Goal: Transaction & Acquisition: Subscribe to service/newsletter

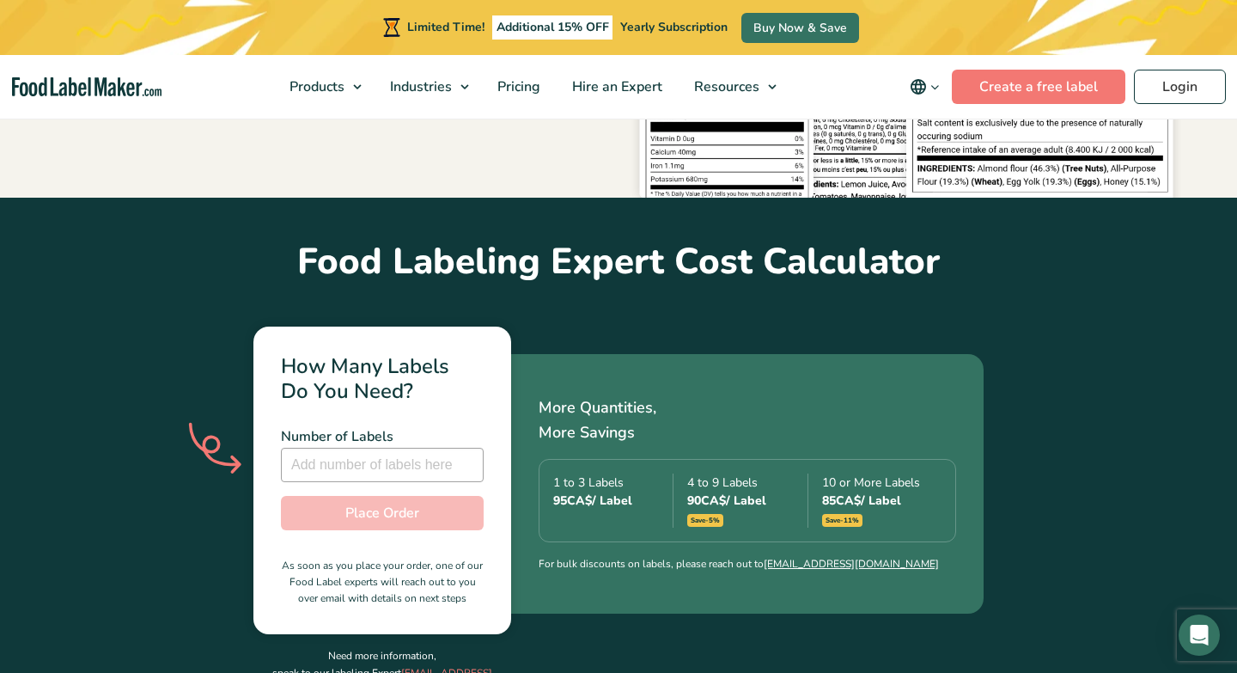
scroll to position [443, 0]
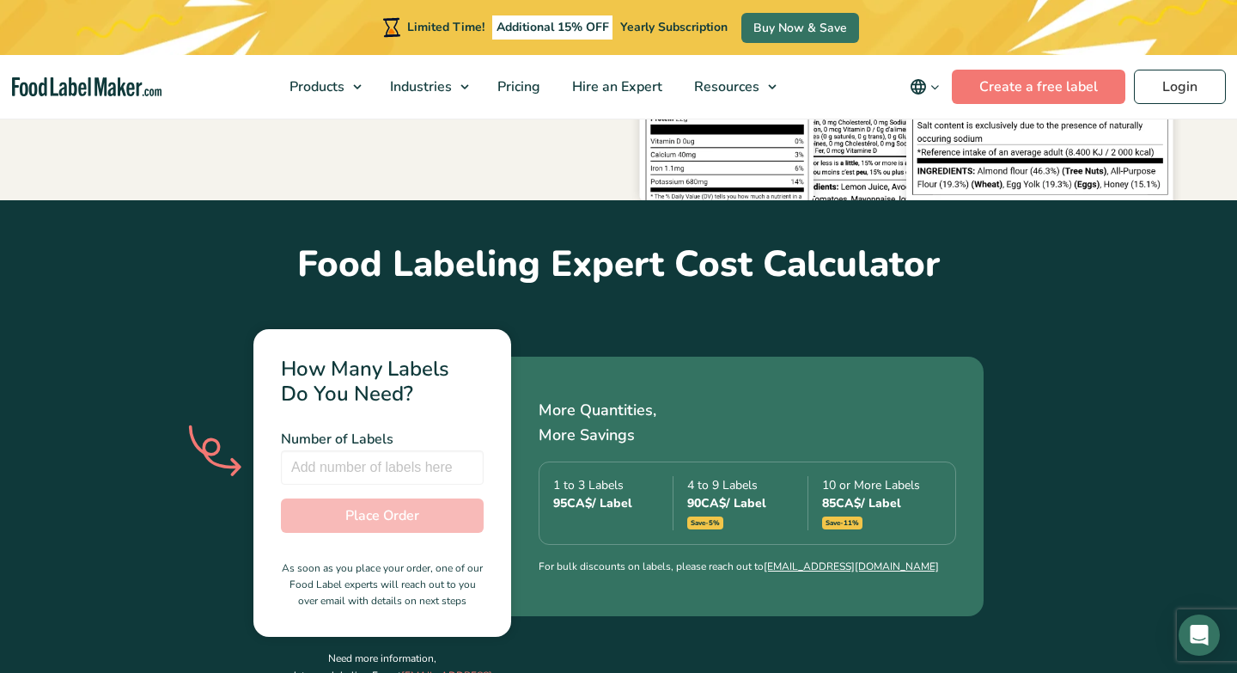
click at [528, 449] on div "More Quantities, More Savings 1 to 3 Labels 95 CA$ / Label 4 to 9 Labels 90 CA$…" at bounding box center [747, 487] width 473 height 260
click at [570, 508] on div "1 to 3 Labels 95 CA$ / Label 4 to 9 Labels 90 CA$ / Label Save -5% 10 or More L…" at bounding box center [748, 502] width 418 height 83
click at [429, 450] on input "number" at bounding box center [382, 467] width 203 height 34
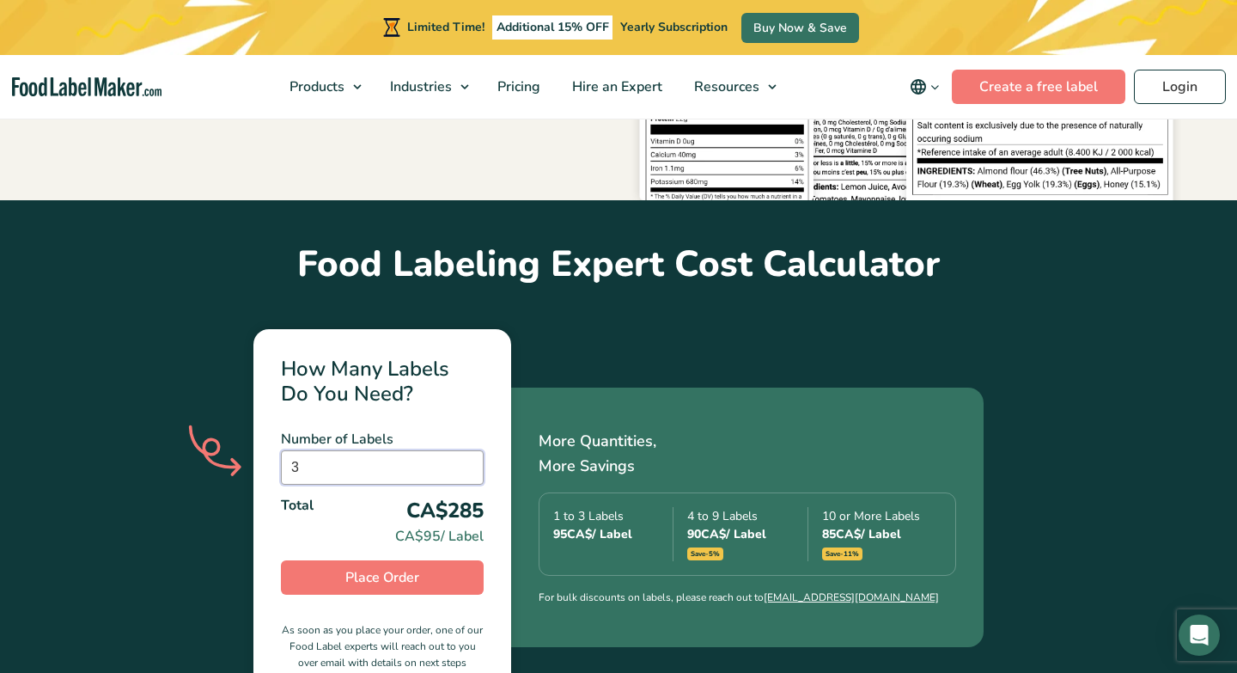
type input "3"
click at [212, 517] on div "How Many Labels Do You Need? Number of Labels 3 Number of Labels is required To…" at bounding box center [619, 546] width 1126 height 516
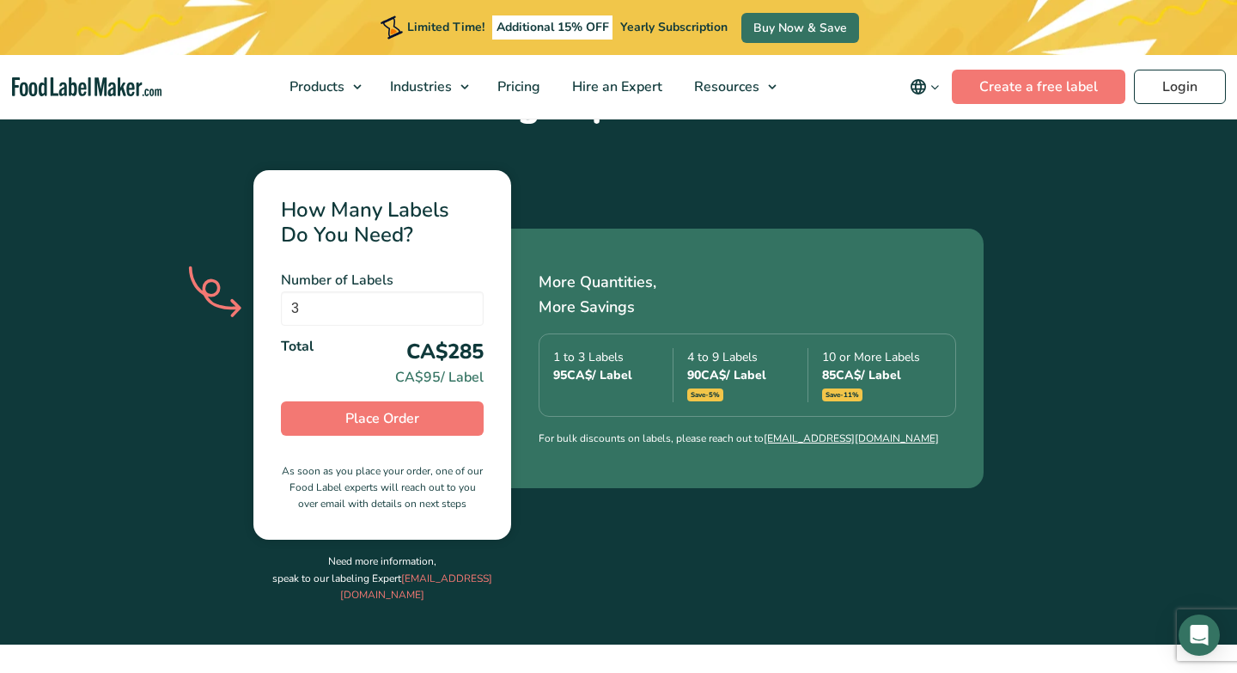
scroll to position [610, 0]
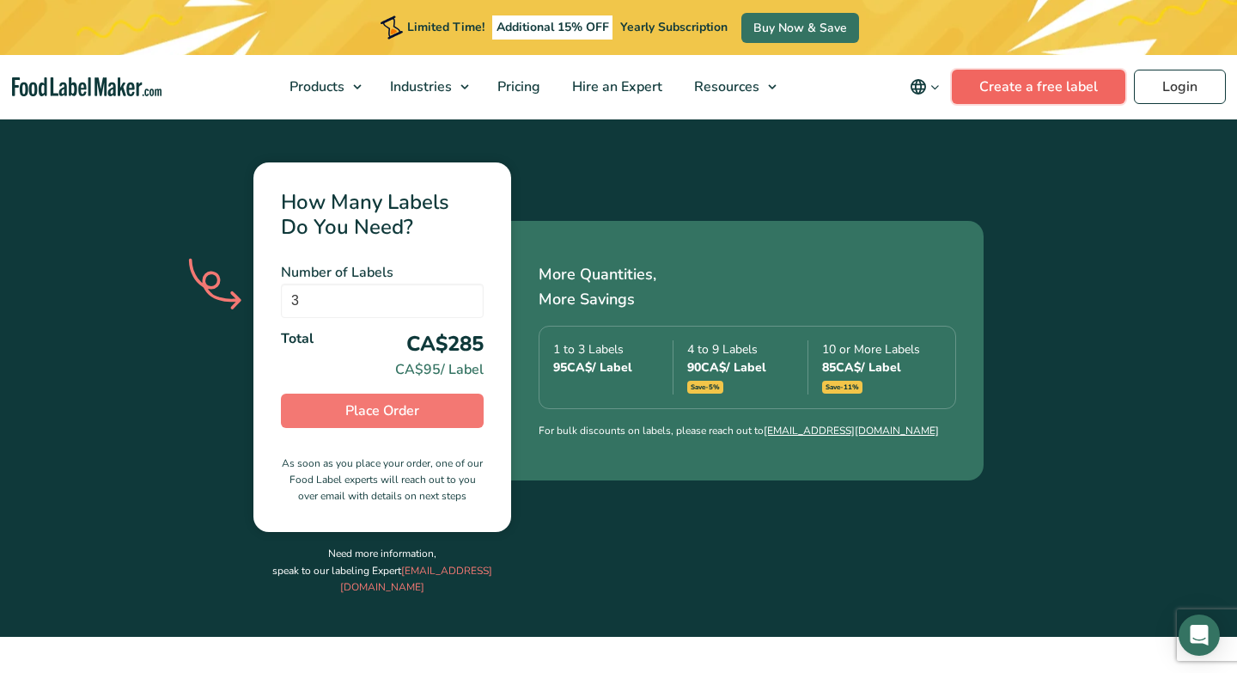
click at [1028, 95] on link "Create a free label" at bounding box center [1039, 87] width 174 height 34
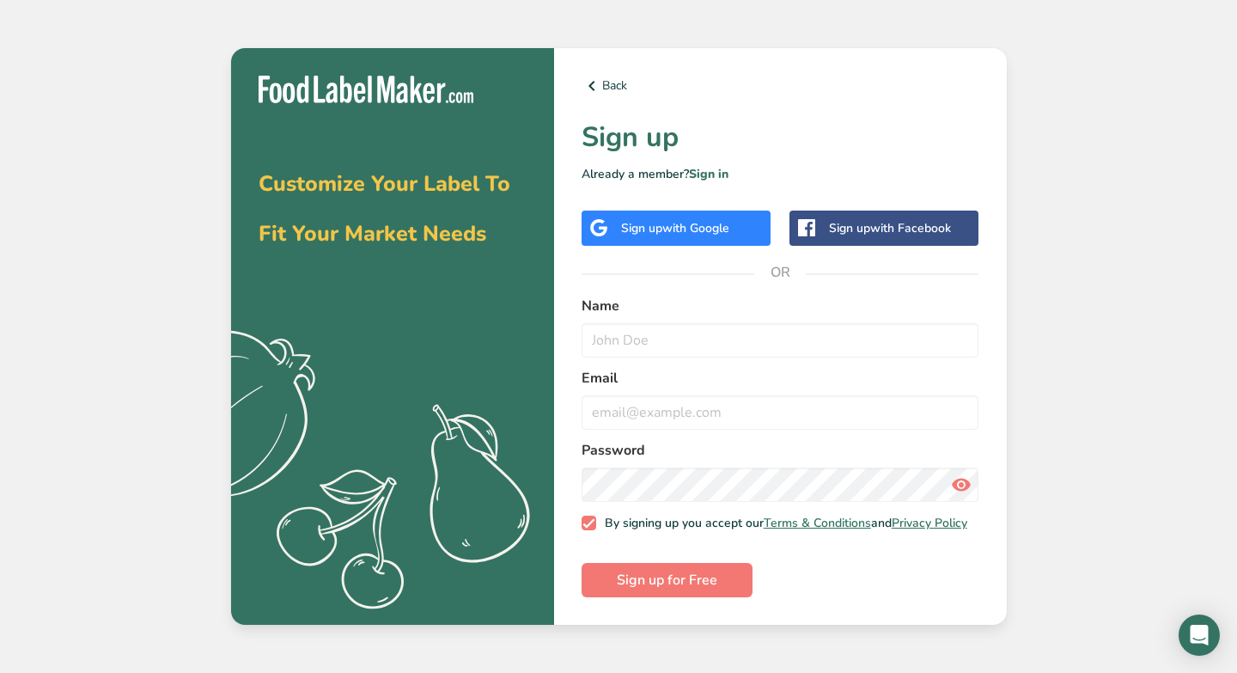
click at [696, 223] on span "with Google" at bounding box center [696, 228] width 67 height 16
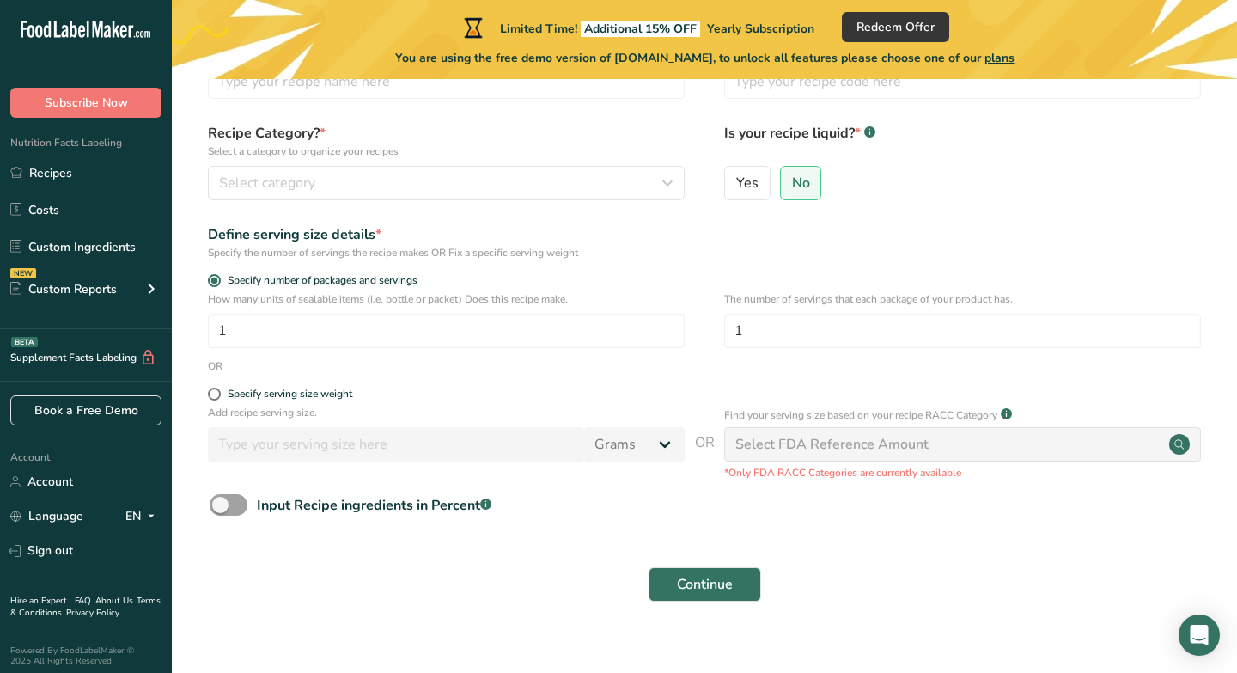
scroll to position [144, 0]
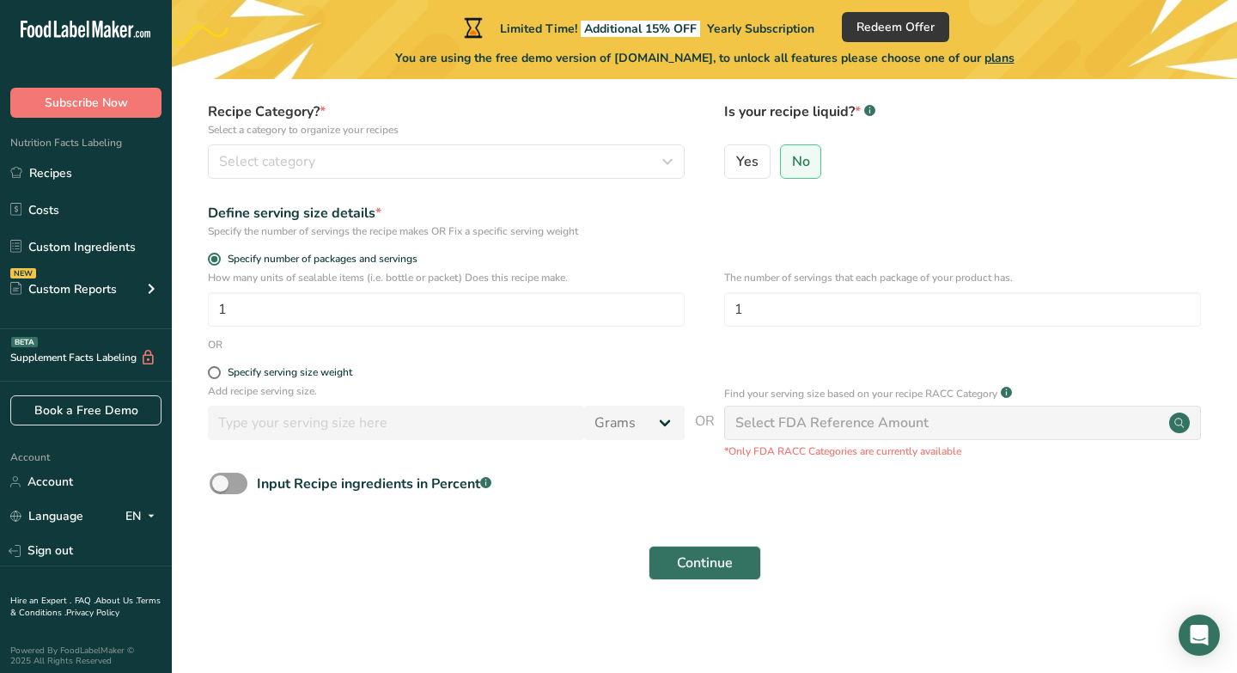
click at [899, 418] on div "Select FDA Reference Amount" at bounding box center [832, 422] width 193 height 21
